Goal: Task Accomplishment & Management: Manage account settings

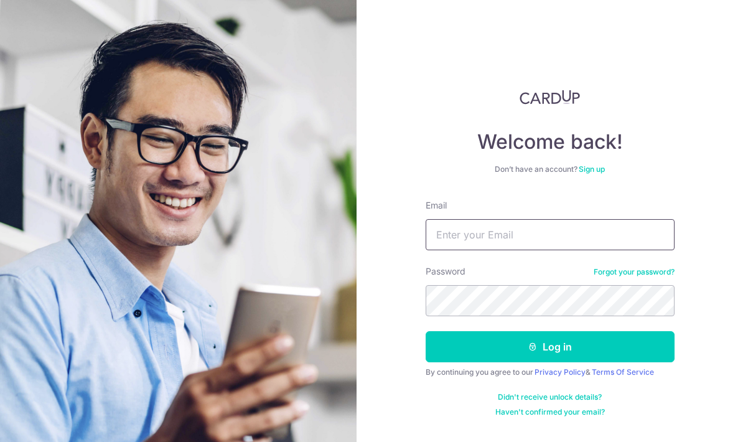
click at [606, 234] on input "Email" at bounding box center [550, 234] width 249 height 31
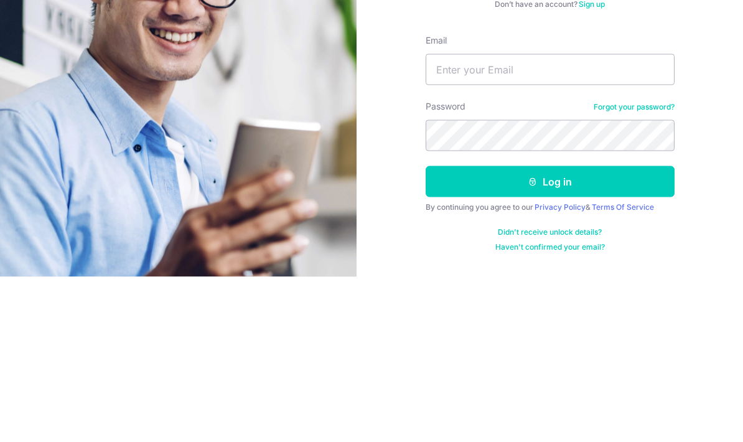
scroll to position [50, 0]
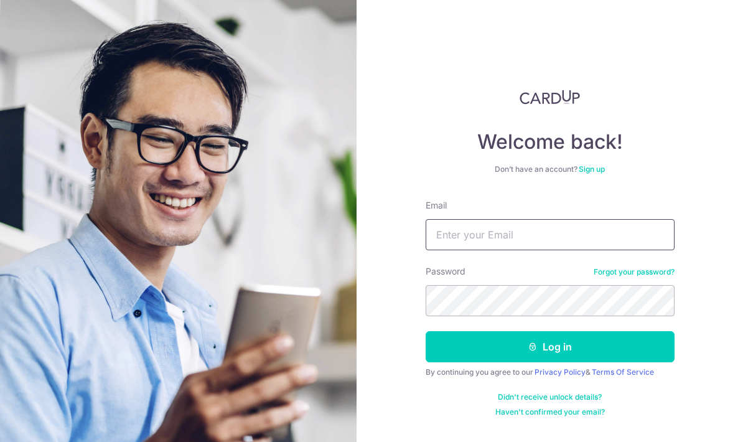
type input "Andreong88@gmail.com"
click at [584, 331] on button "Log in" at bounding box center [550, 346] width 249 height 31
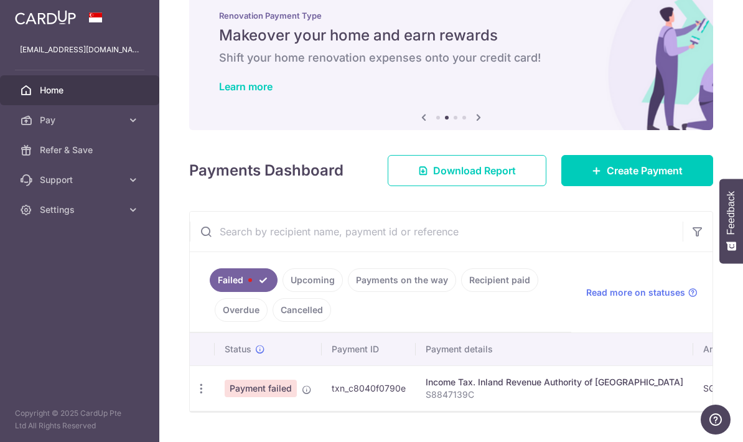
click at [195, 395] on icon "button" at bounding box center [201, 388] width 13 height 13
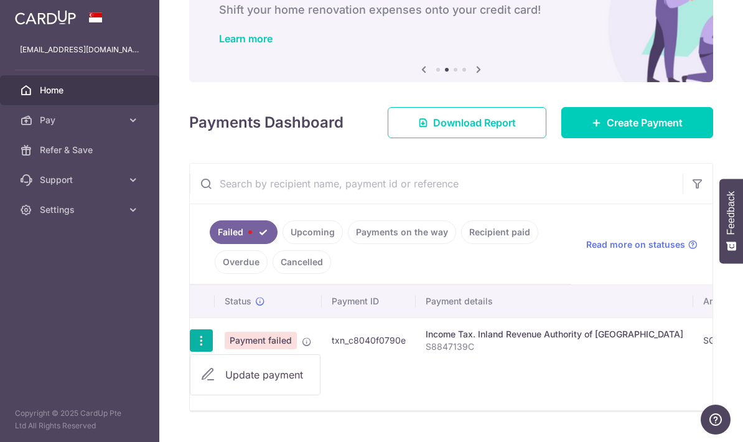
scroll to position [77, 0]
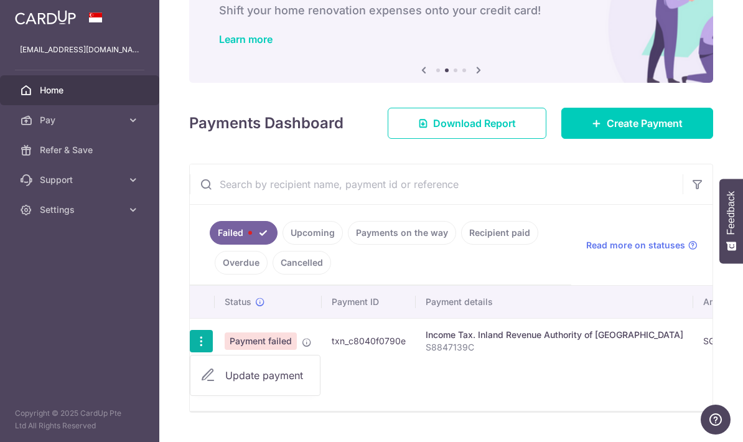
click at [225, 383] on span "Update payment" at bounding box center [267, 375] width 85 height 15
radio input "true"
type input "491.79"
type input "S8847139C"
type input "MCTAX25"
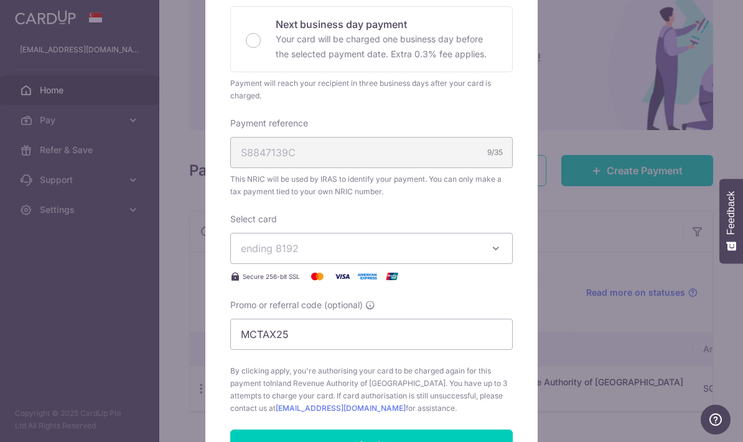
scroll to position [297, 0]
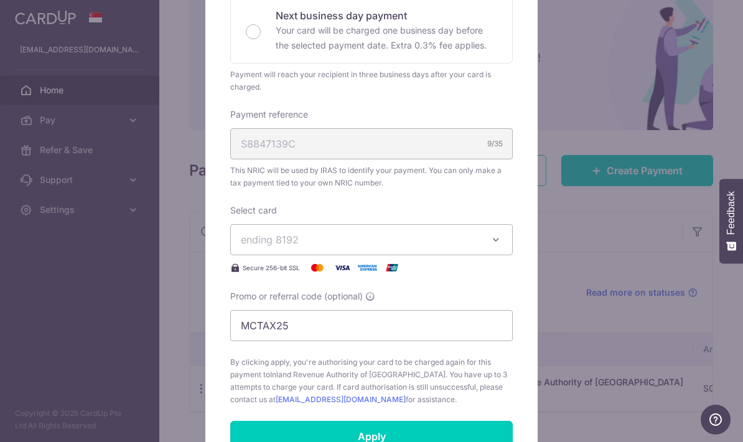
click at [492, 236] on icon "button" at bounding box center [496, 239] width 12 height 12
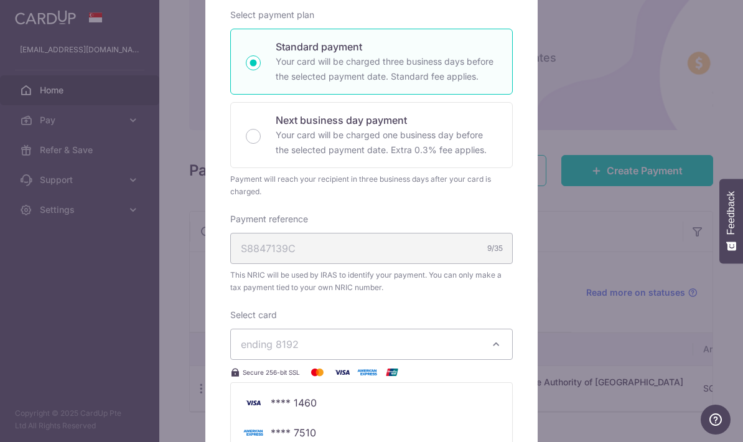
scroll to position [185, 0]
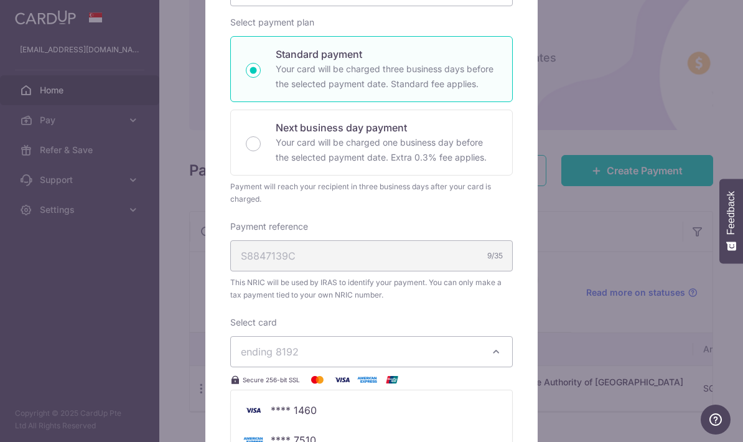
click at [493, 352] on div at bounding box center [372, 319] width 334 height 828
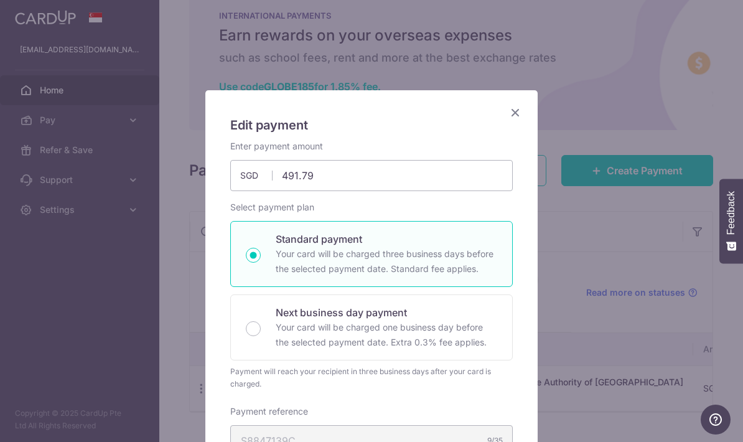
scroll to position [0, 0]
click at [512, 113] on icon "Close" at bounding box center [515, 113] width 15 height 16
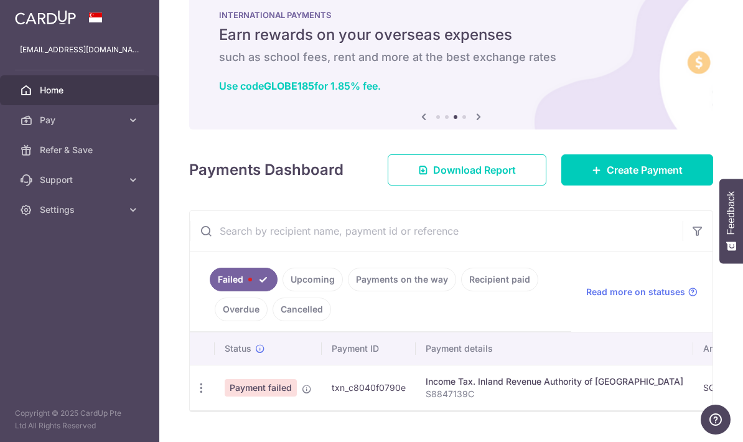
scroll to position [29, 0]
click at [283, 292] on link "Upcoming" at bounding box center [313, 280] width 60 height 24
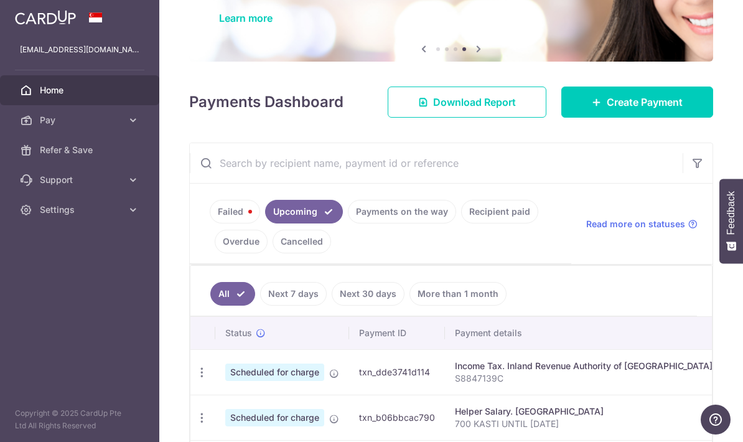
scroll to position [94, 0]
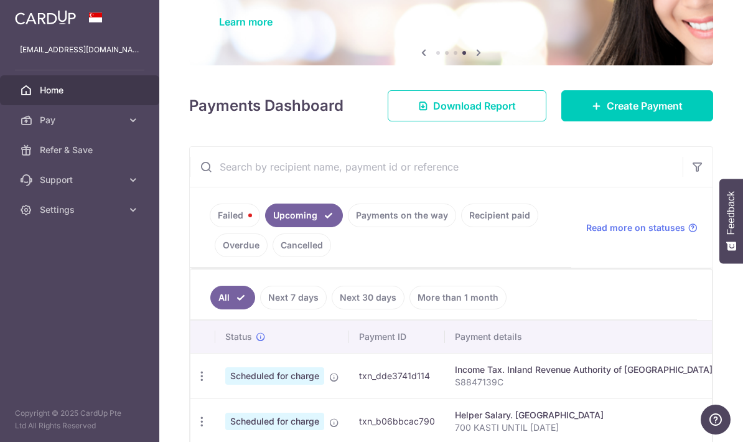
click at [649, 113] on span "Create Payment" at bounding box center [645, 105] width 76 height 15
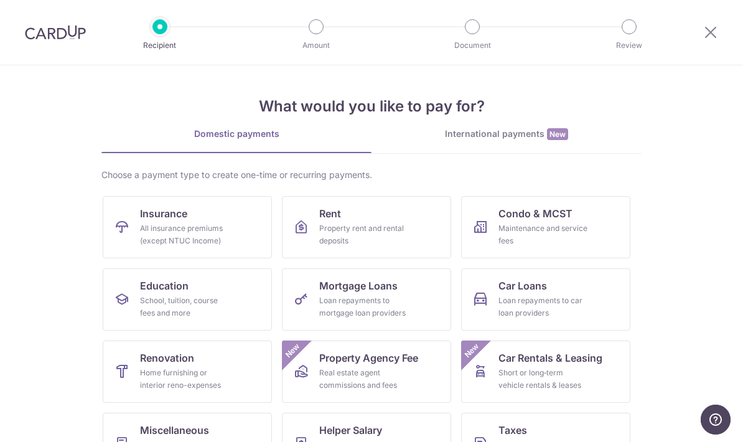
click at [220, 312] on div "School, tuition, course fees and more" at bounding box center [185, 306] width 90 height 25
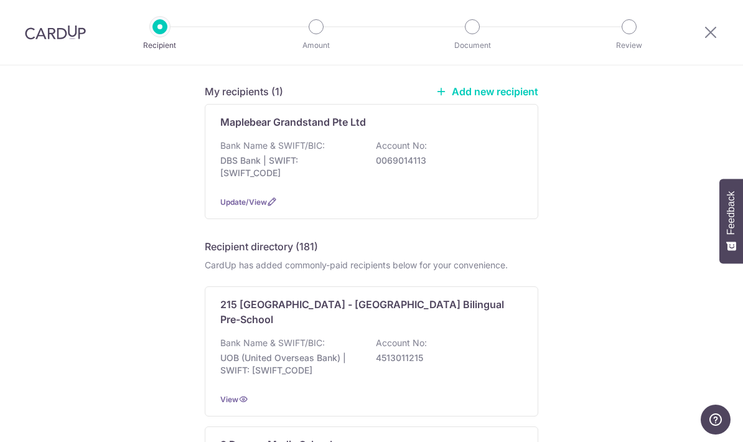
scroll to position [93, 0]
click at [493, 195] on div "Maplebear Grandstand Pte Ltd Bank Name & SWIFT/BIC: DBS Bank | SWIFT: DBSSSGSGX…" at bounding box center [372, 162] width 334 height 115
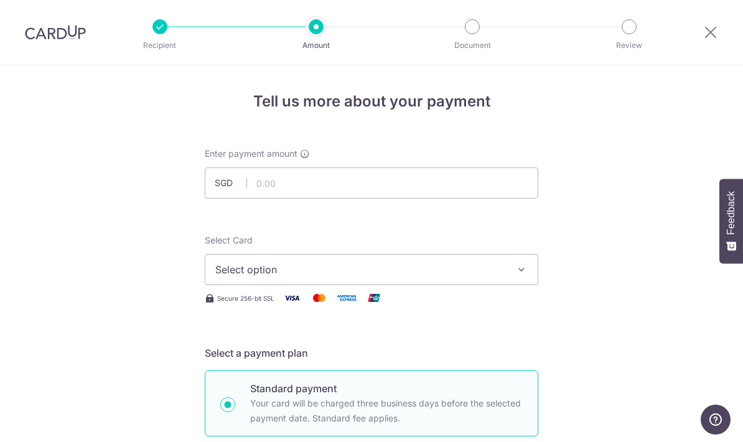
click at [487, 275] on span "Select option" at bounding box center [360, 269] width 290 height 15
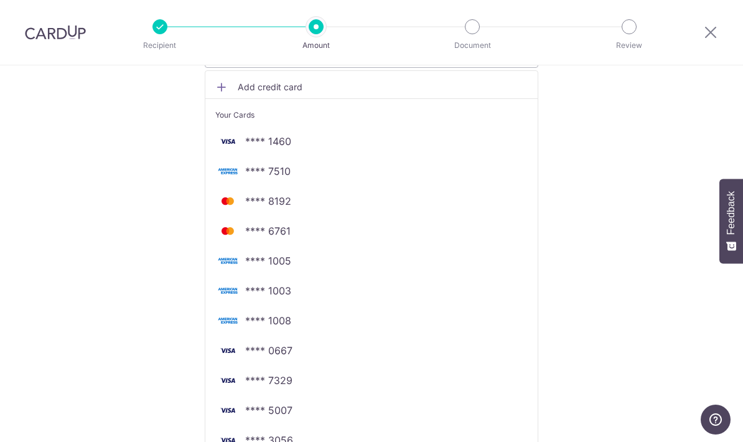
scroll to position [221, 0]
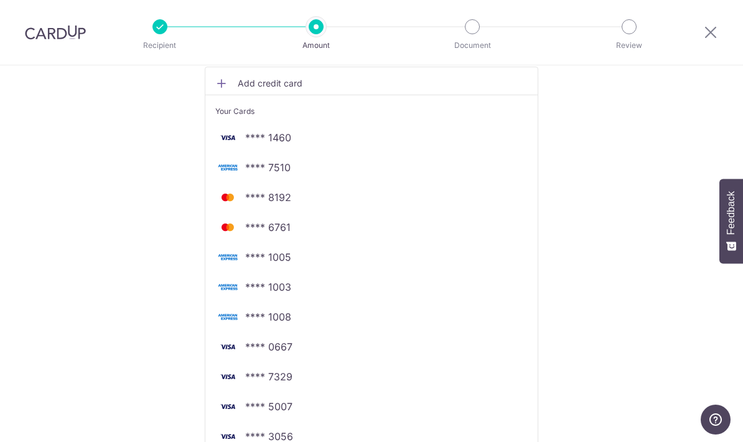
click at [429, 95] on link "Add credit card" at bounding box center [371, 83] width 332 height 22
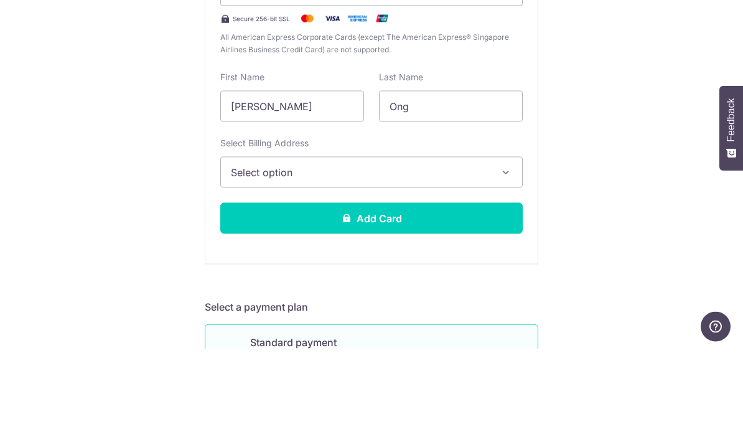
scroll to position [301, 0]
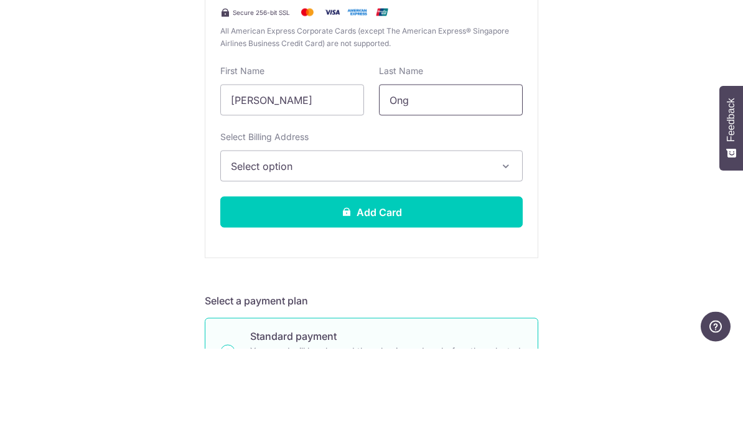
click at [427, 177] on input "Ong" at bounding box center [451, 192] width 144 height 31
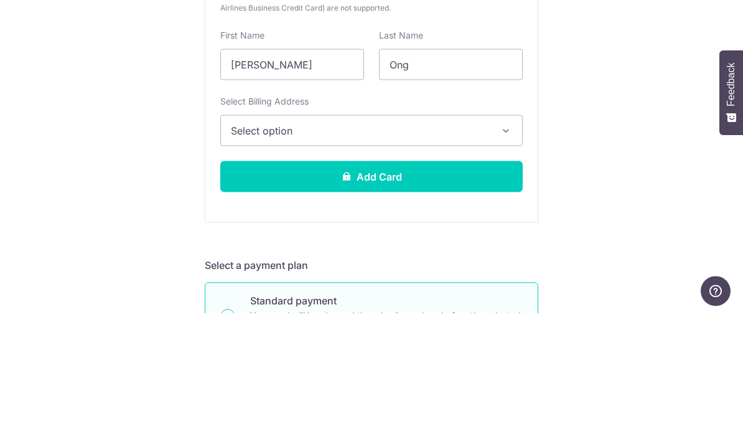
click at [283, 177] on input "Yao Min Andre" at bounding box center [292, 192] width 144 height 31
click at [278, 177] on input "Yao Min Andre" at bounding box center [292, 192] width 144 height 31
click at [284, 177] on input "Yao Min Andre" at bounding box center [292, 192] width 144 height 31
click at [288, 177] on input "Yao Min Andre" at bounding box center [292, 192] width 144 height 31
type input "Yao Min"
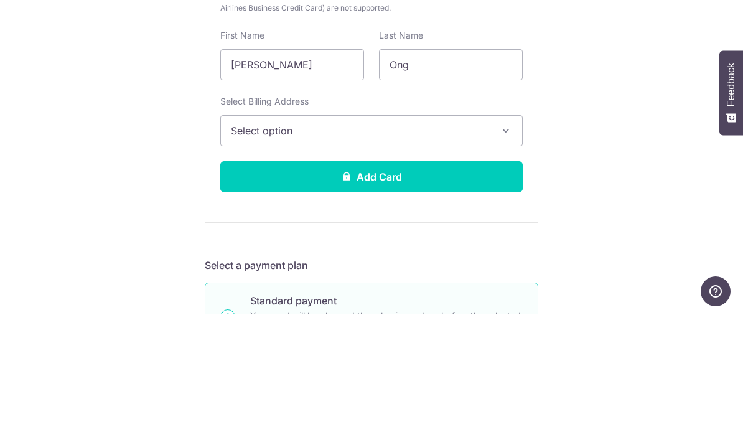
click at [378, 243] on button "Select option" at bounding box center [371, 258] width 303 height 31
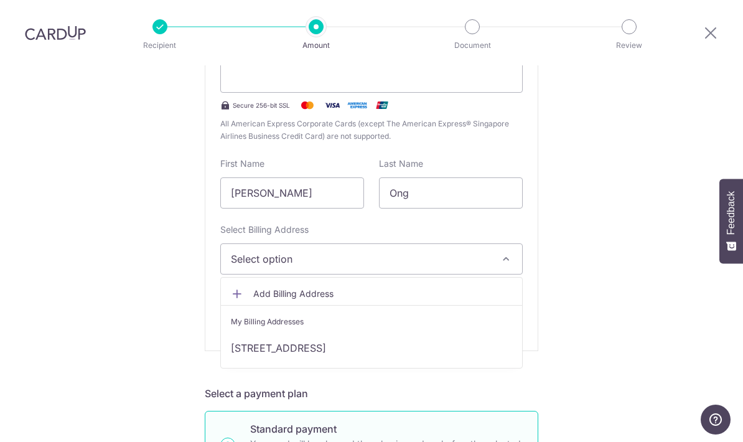
click at [373, 333] on link "25A Hillview Avenue #04-04, Singapore, Singapore-669617" at bounding box center [371, 348] width 301 height 30
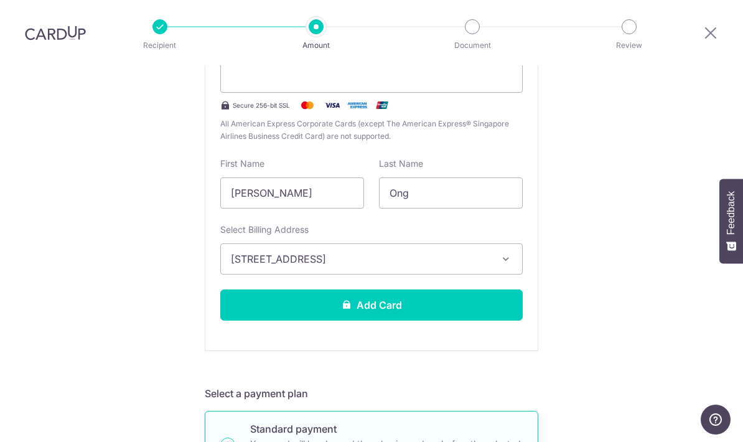
click at [456, 289] on button "Add Card" at bounding box center [371, 304] width 303 height 31
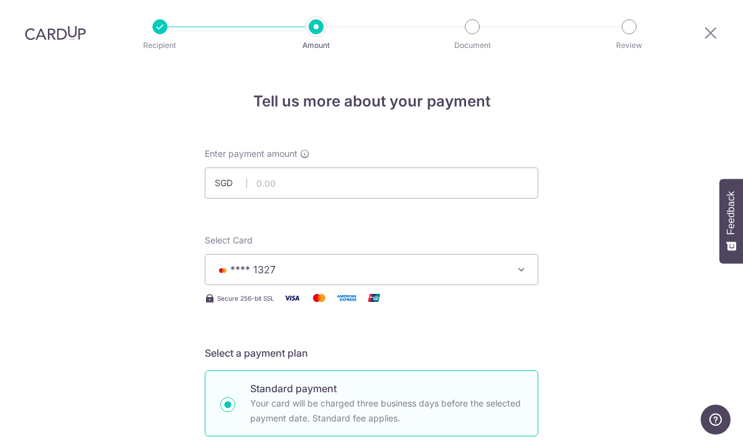
click at [21, 12] on div at bounding box center [55, 32] width 111 height 40
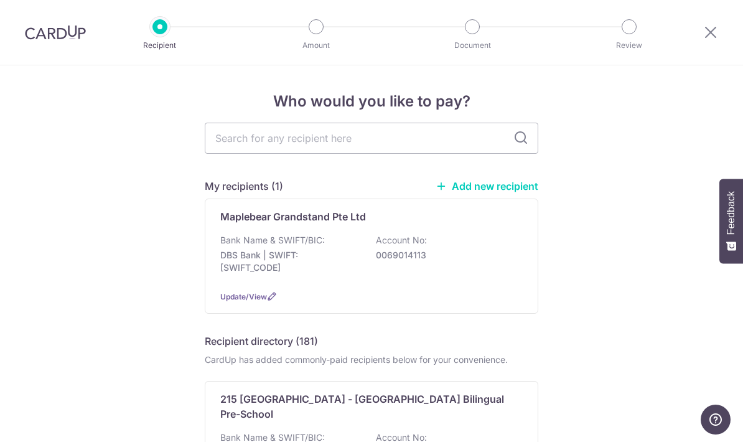
click at [706, 34] on icon at bounding box center [710, 32] width 15 height 16
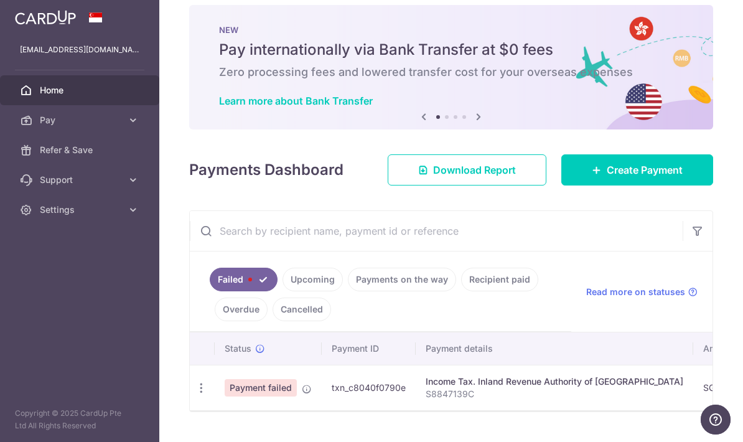
scroll to position [14, 0]
click at [195, 395] on icon "button" at bounding box center [201, 388] width 13 height 13
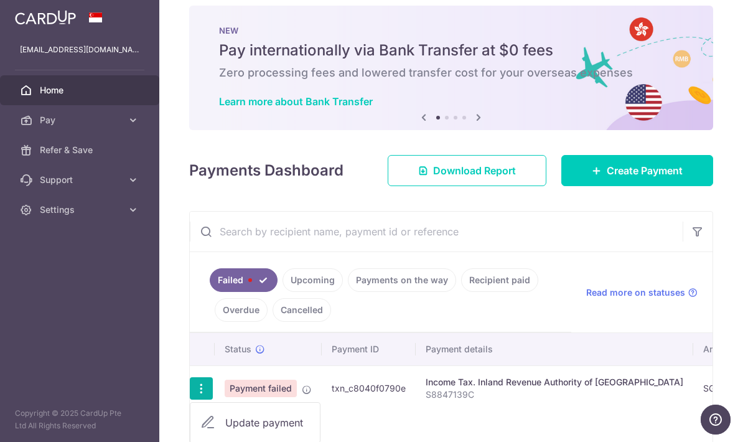
click at [190, 434] on link "Update payment" at bounding box center [254, 423] width 129 height 30
radio input "true"
type input "491.79"
type input "S8847139C"
type input "MCTAX25"
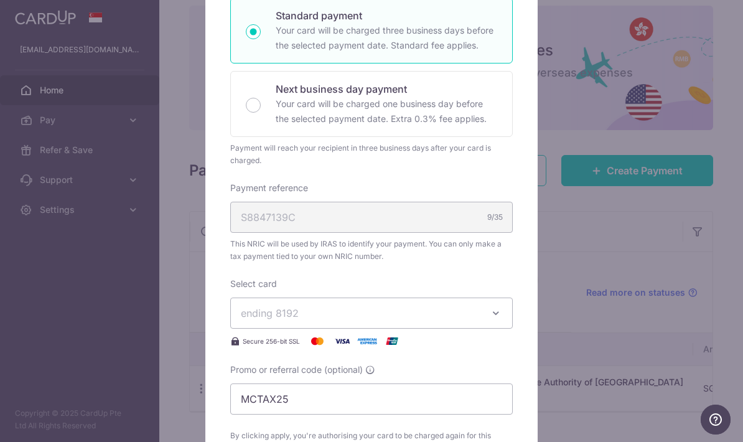
scroll to position [232, 0]
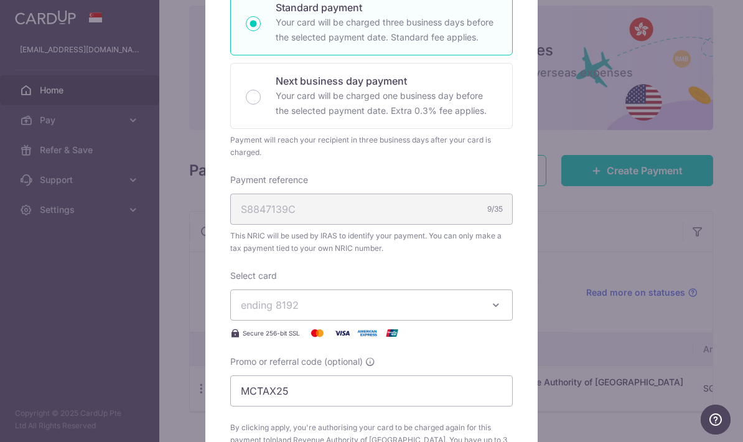
click at [453, 305] on span "ending 8192" at bounding box center [360, 305] width 239 height 15
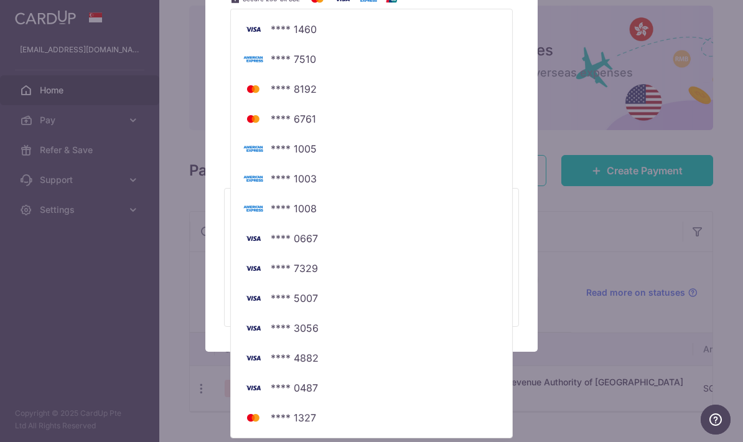
scroll to position [566, 0]
click at [316, 411] on span "**** 1327" at bounding box center [371, 417] width 261 height 15
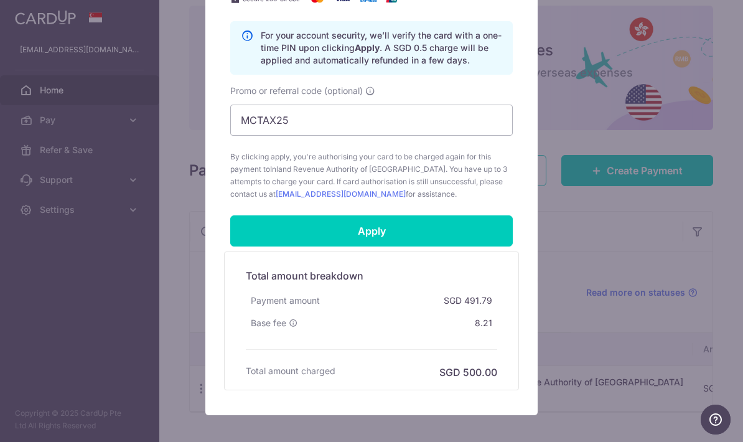
click at [449, 235] on input "Apply" at bounding box center [371, 230] width 283 height 31
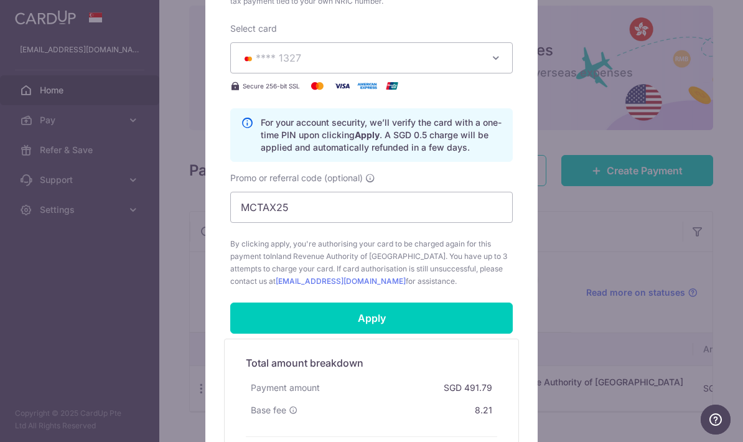
scroll to position [481, 0]
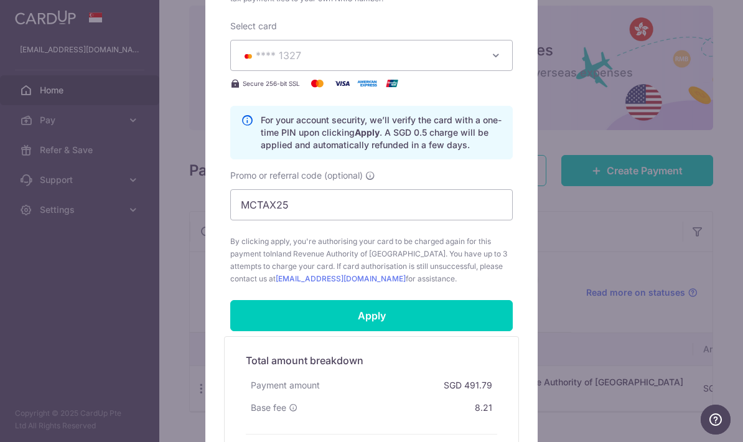
click at [488, 321] on input "Apply" at bounding box center [371, 315] width 283 height 31
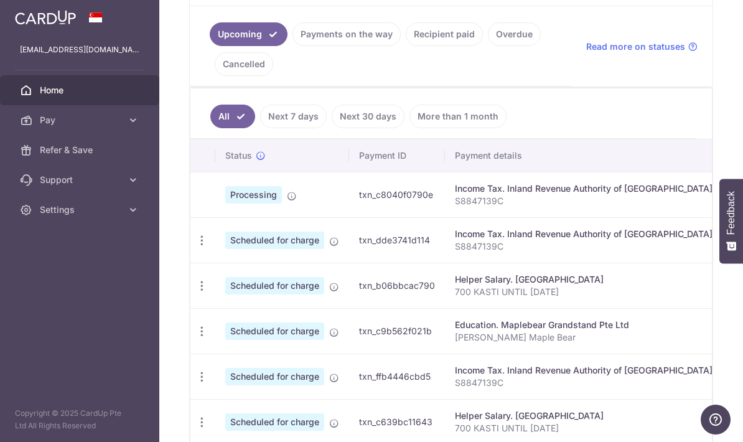
click at [195, 247] on icon "button" at bounding box center [201, 240] width 13 height 13
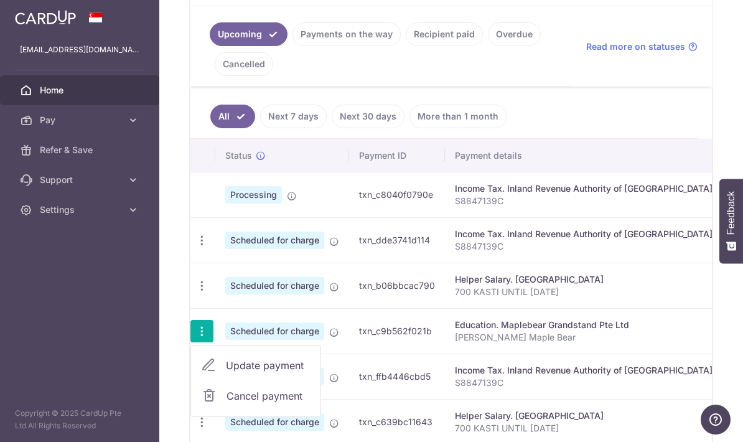
click at [226, 373] on span "Update payment" at bounding box center [268, 365] width 85 height 15
radio input "true"
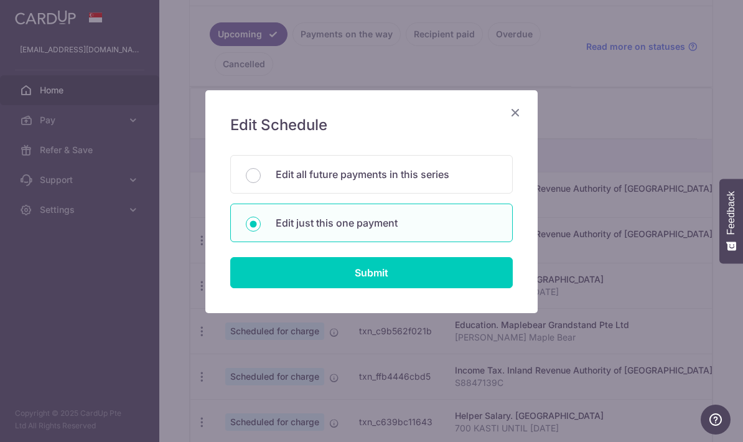
click at [461, 174] on p "Edit all future payments in this series" at bounding box center [387, 174] width 222 height 15
click at [261, 174] on input "Edit all future payments in this series" at bounding box center [253, 175] width 15 height 15
radio input "true"
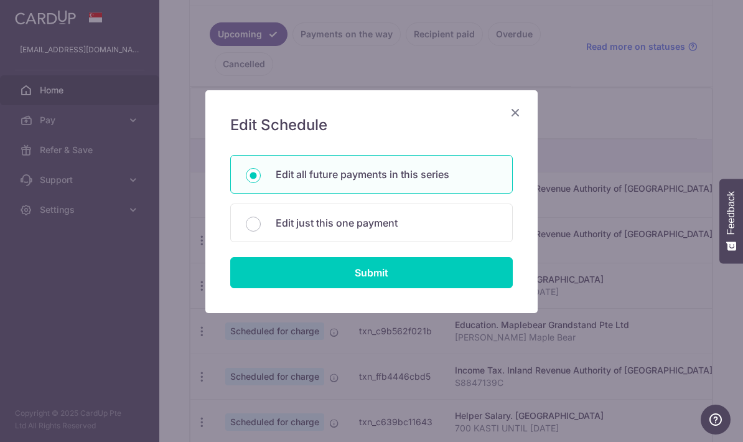
click at [434, 276] on input "Submit" at bounding box center [371, 272] width 283 height 31
radio input "true"
type input "1,669.13"
type input "[PERSON_NAME] Maple Bear"
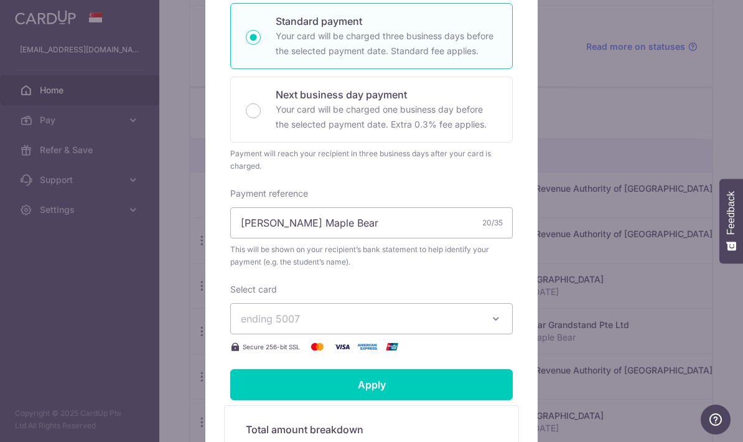
scroll to position [262, 0]
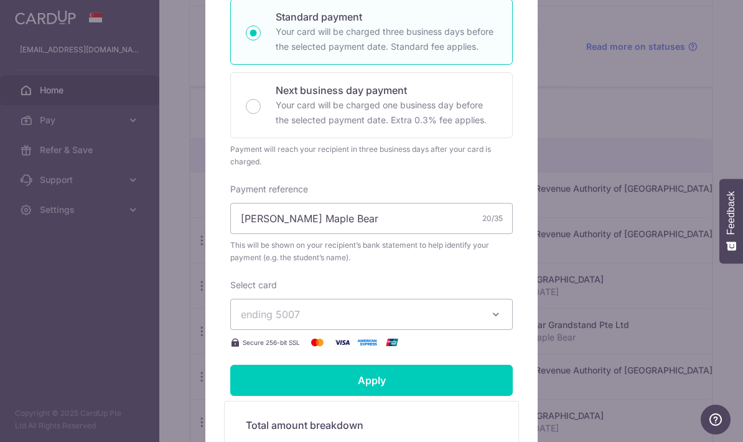
click at [483, 330] on button "ending 5007" at bounding box center [371, 314] width 283 height 31
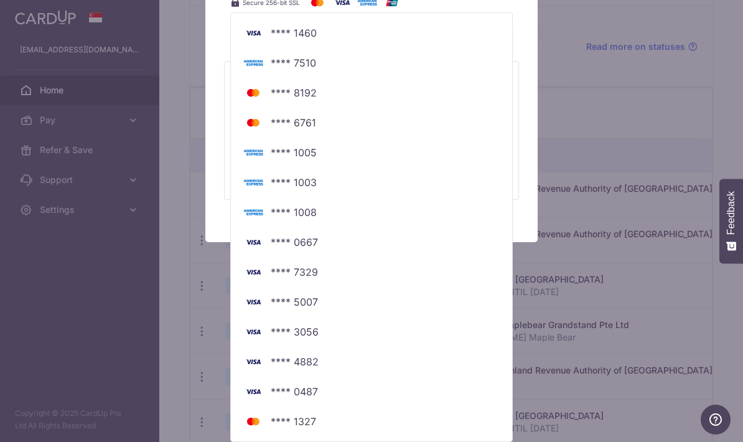
scroll to position [614, 0]
click at [300, 388] on span "**** 0487" at bounding box center [294, 391] width 47 height 15
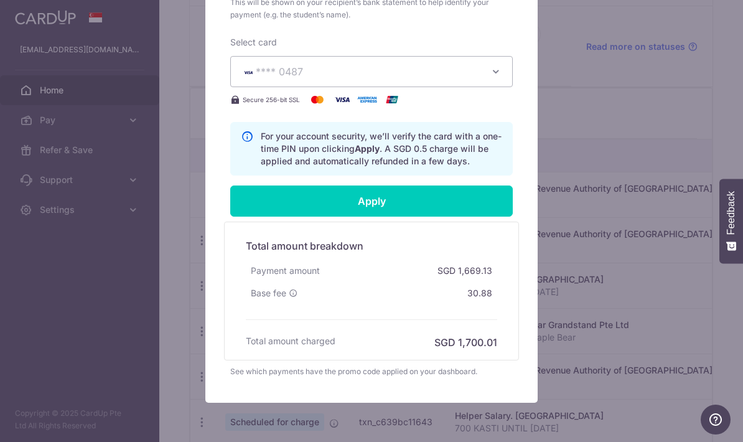
click at [484, 217] on input "Apply" at bounding box center [371, 200] width 283 height 31
type input "Successfully Applied"
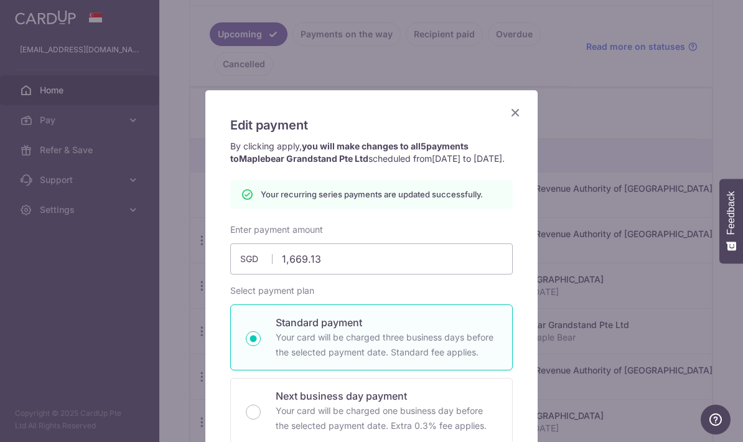
scroll to position [0, 0]
click at [514, 116] on icon "Close" at bounding box center [515, 113] width 15 height 16
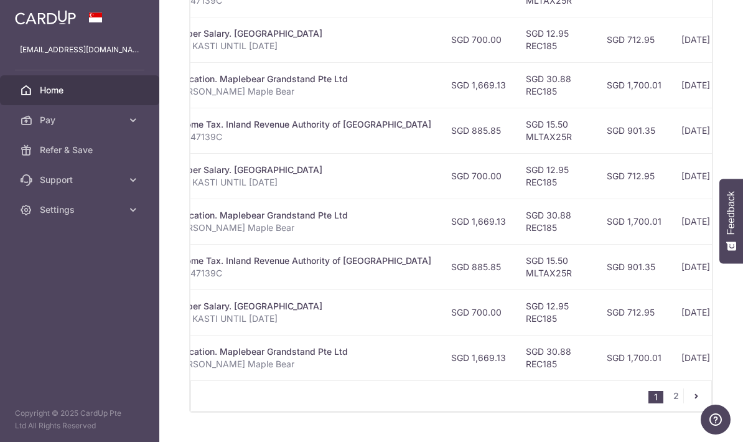
scroll to position [0, 281]
click at [677, 403] on link "2" at bounding box center [676, 395] width 15 height 15
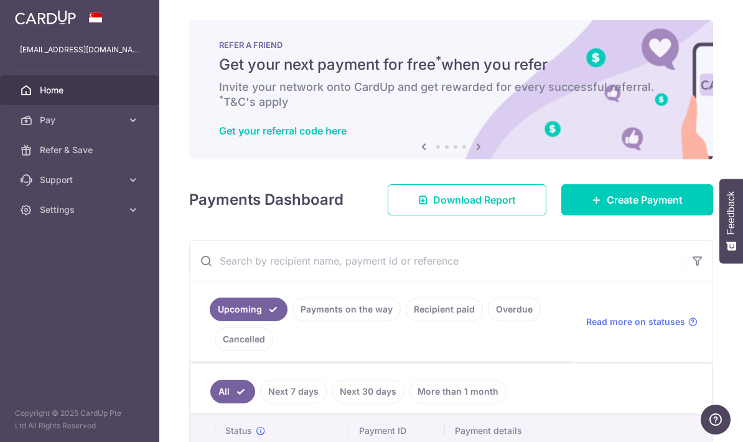
scroll to position [0, 0]
